Goal: Information Seeking & Learning: Learn about a topic

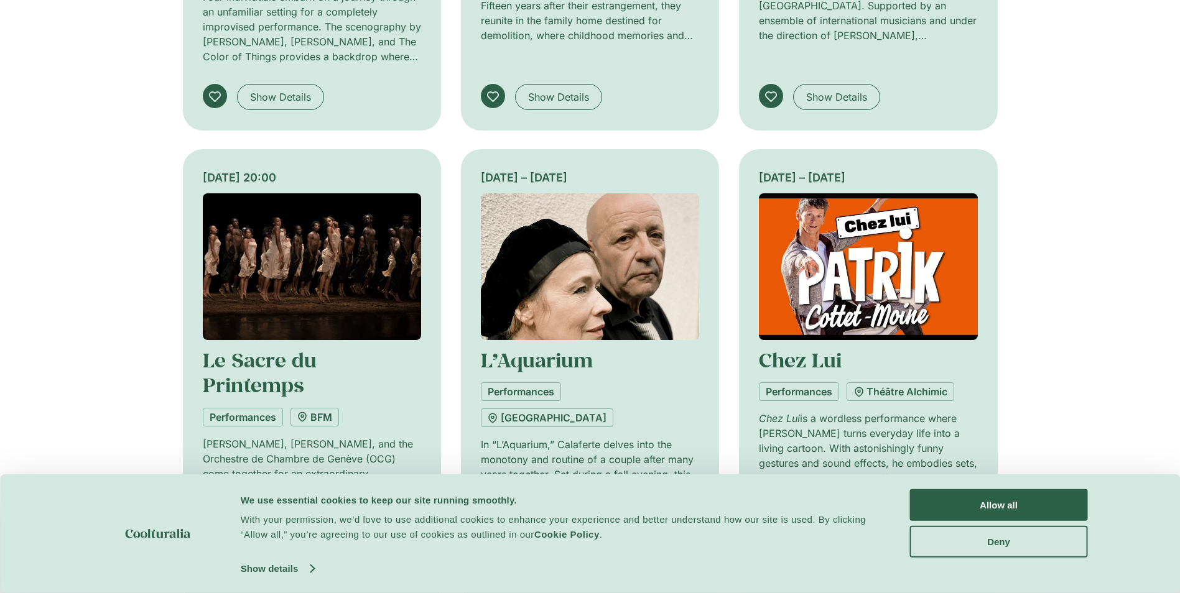
scroll to position [1244, 0]
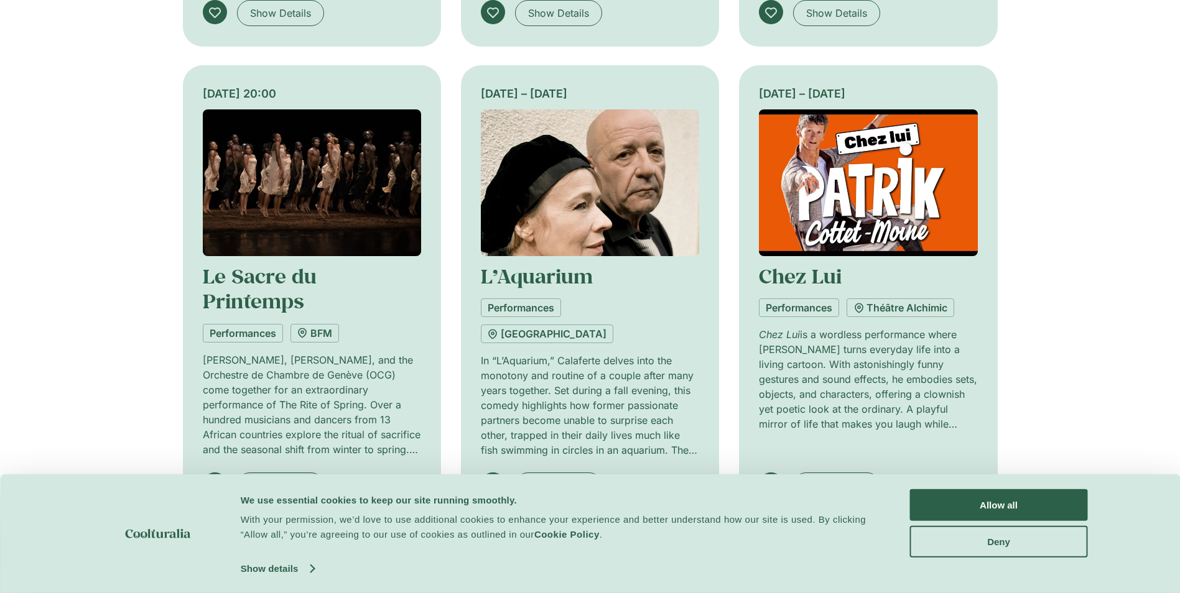
click at [292, 473] on link "Show Details" at bounding box center [280, 486] width 87 height 26
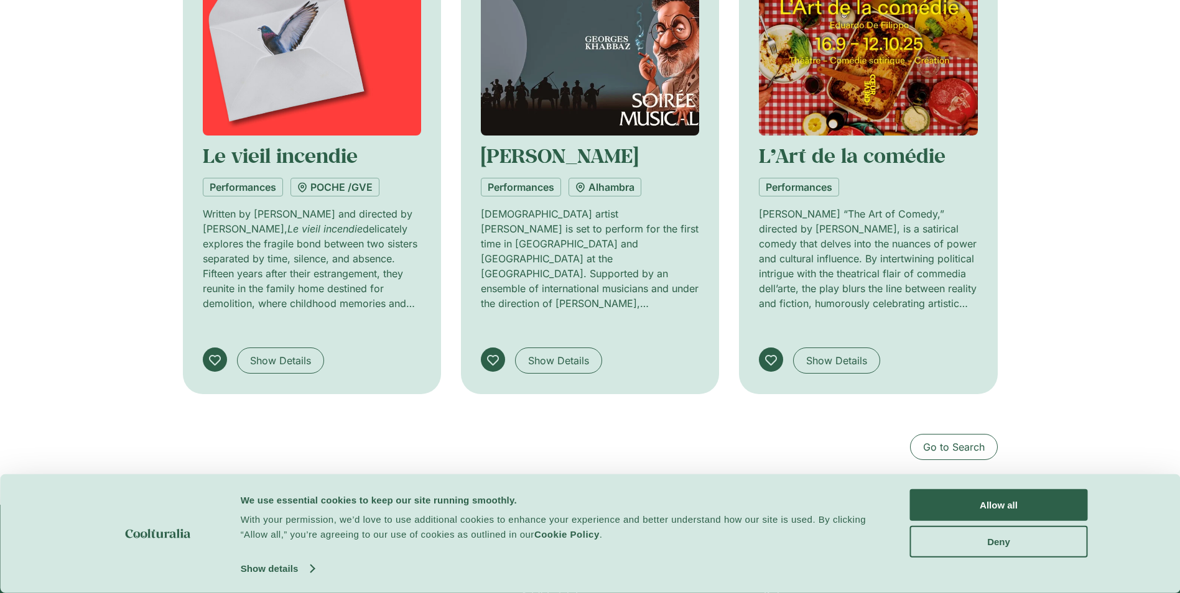
scroll to position [1393, 0]
